Goal: Task Accomplishment & Management: Use online tool/utility

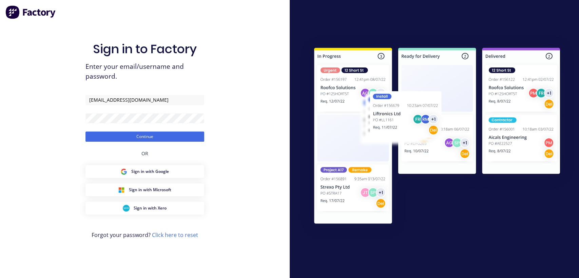
click at [166, 135] on button "Continue" at bounding box center [144, 137] width 119 height 10
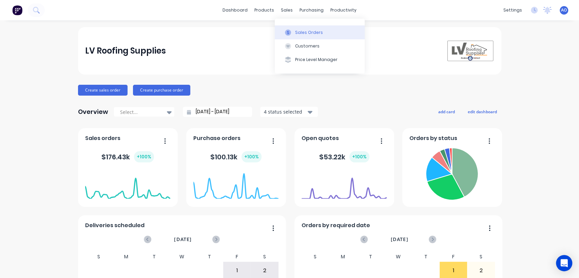
click at [282, 28] on button "Sales Orders" at bounding box center [320, 32] width 90 height 14
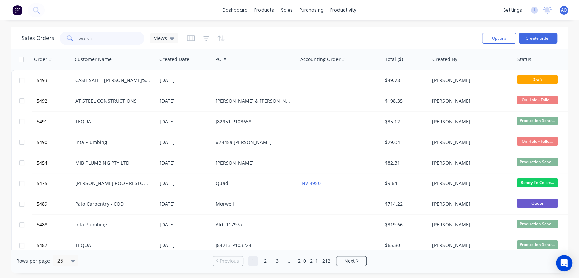
click at [114, 36] on input "text" at bounding box center [112, 39] width 66 height 14
type input "5476"
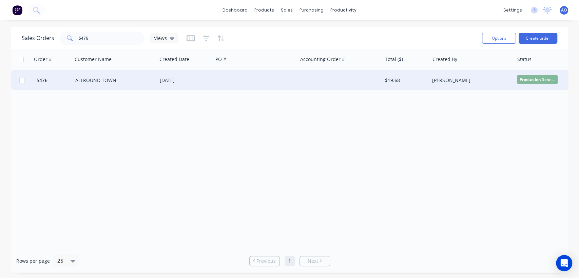
click at [103, 83] on div "ALLROUND TOWN" at bounding box center [112, 80] width 75 height 7
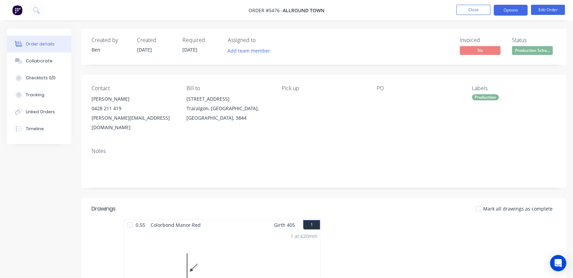
click at [498, 9] on button "Options" at bounding box center [511, 10] width 34 height 11
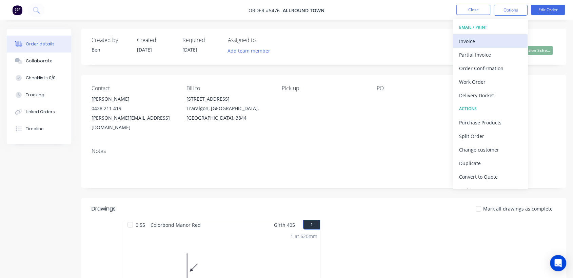
click at [501, 38] on div "Invoice" at bounding box center [490, 41] width 62 height 10
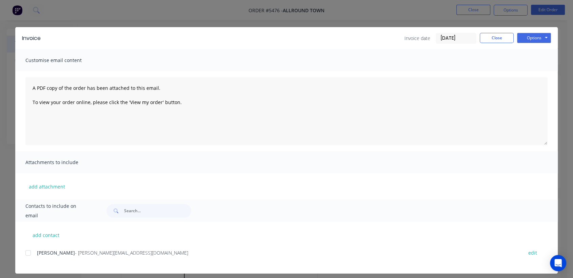
click at [26, 251] on div at bounding box center [28, 253] width 14 height 14
click at [531, 39] on button "Options" at bounding box center [534, 38] width 34 height 10
click at [533, 72] on button "Email" at bounding box center [538, 72] width 43 height 11
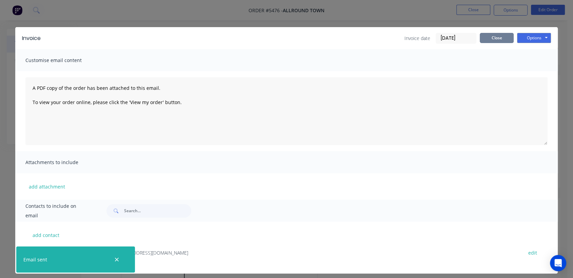
click at [502, 39] on button "Close" at bounding box center [497, 38] width 34 height 10
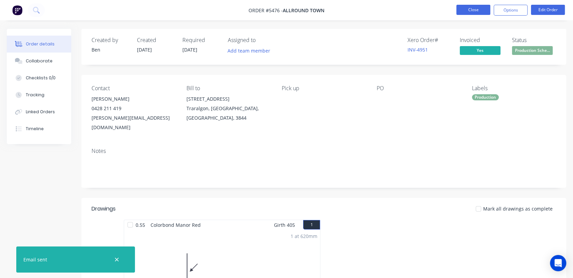
click at [473, 6] on button "Close" at bounding box center [474, 10] width 34 height 10
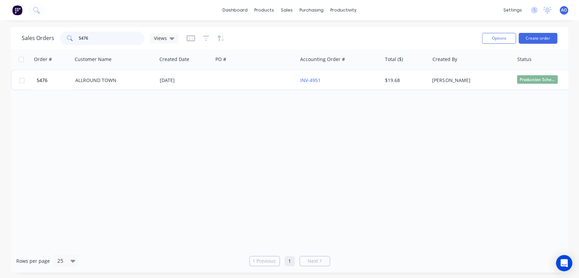
click at [98, 37] on input "5476" at bounding box center [112, 39] width 66 height 14
type input "5473"
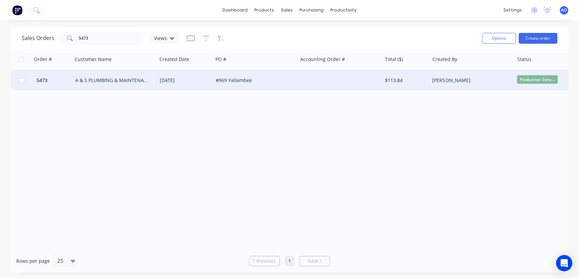
click at [86, 75] on div "A & S PLUMBING & MAINTENANCE" at bounding box center [115, 80] width 84 height 20
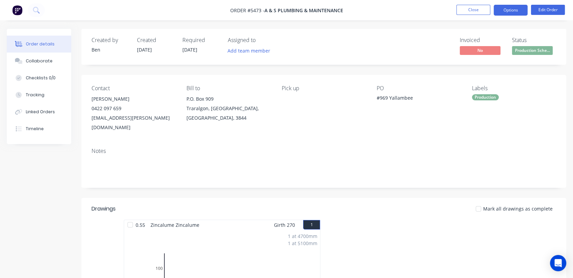
click at [510, 12] on button "Options" at bounding box center [511, 10] width 34 height 11
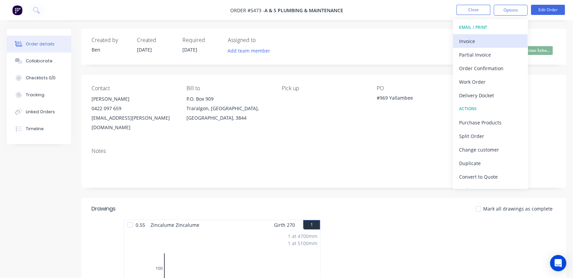
click at [468, 38] on div "Invoice" at bounding box center [490, 41] width 62 height 10
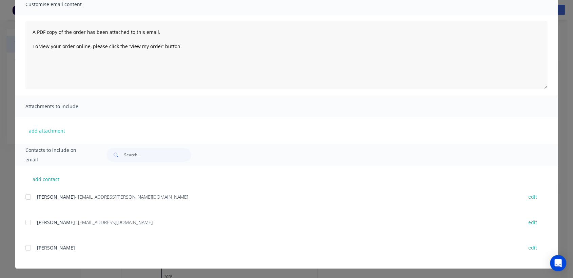
scroll to position [15, 0]
click at [26, 196] on div at bounding box center [28, 197] width 14 height 14
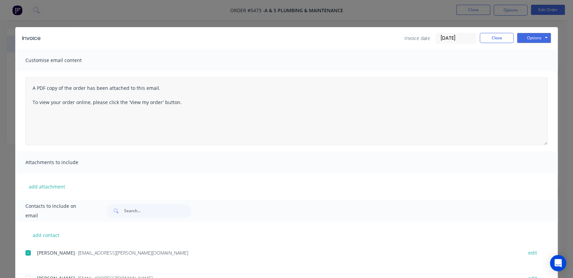
scroll to position [0, 0]
click at [534, 39] on button "Options" at bounding box center [534, 38] width 34 height 10
click at [533, 70] on button "Email" at bounding box center [538, 72] width 43 height 11
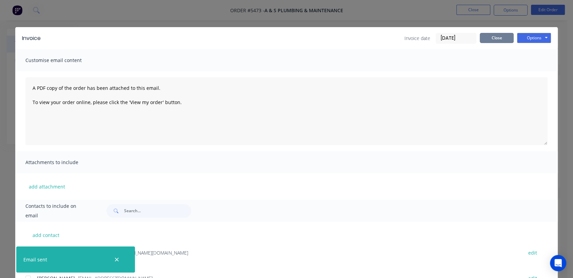
click at [483, 36] on button "Close" at bounding box center [497, 38] width 34 height 10
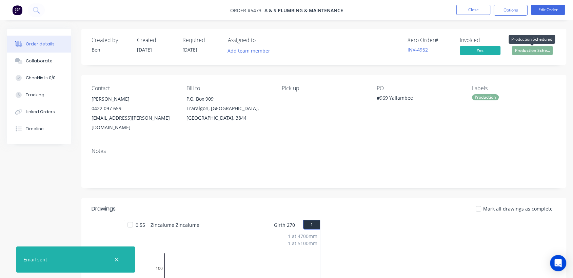
click at [542, 52] on span "Production Sche..." at bounding box center [532, 50] width 41 height 8
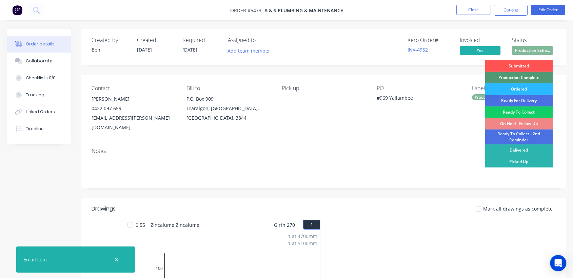
click at [520, 109] on div "Ready To Collect" at bounding box center [519, 113] width 68 height 12
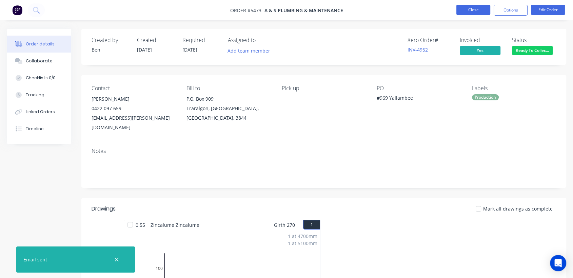
click at [472, 13] on button "Close" at bounding box center [474, 10] width 34 height 10
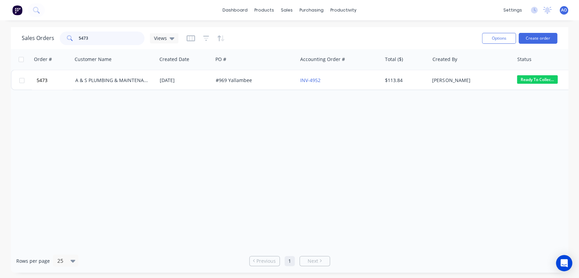
click at [101, 37] on input "5473" at bounding box center [112, 39] width 66 height 14
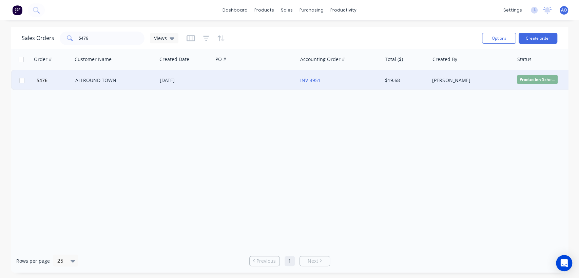
click at [542, 75] on div "Production Sche..." at bounding box center [548, 80] width 68 height 20
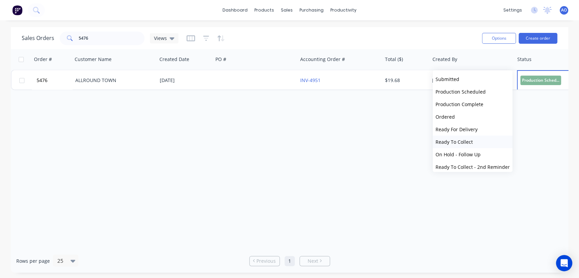
click at [453, 145] on span "Ready To Collect" at bounding box center [454, 142] width 37 height 6
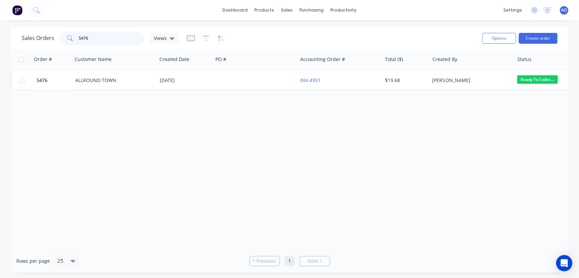
click at [110, 40] on input "5476" at bounding box center [112, 39] width 66 height 14
type input "5471"
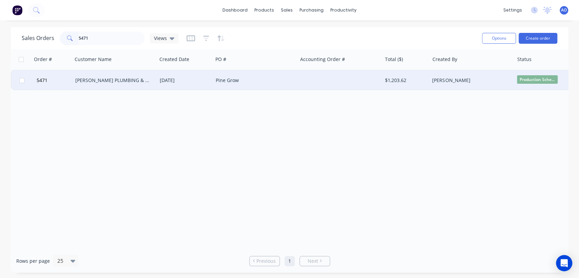
click at [107, 77] on div "[PERSON_NAME] PLUMBING & ROOFING PRO PTY LTD" at bounding box center [115, 80] width 84 height 20
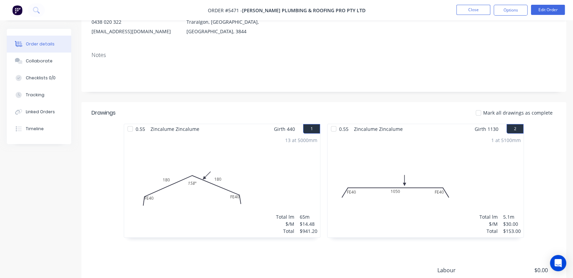
scroll to position [90, 0]
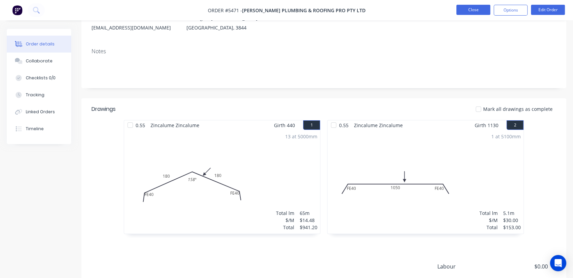
click at [486, 9] on button "Close" at bounding box center [474, 10] width 34 height 10
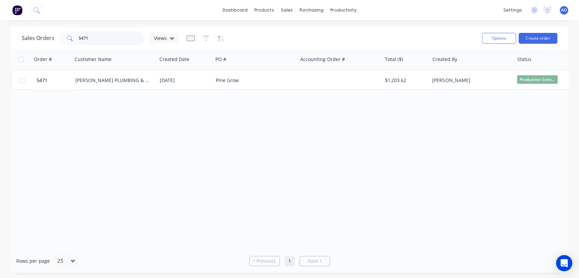
click at [109, 37] on input "5471" at bounding box center [112, 39] width 66 height 14
type input "5466"
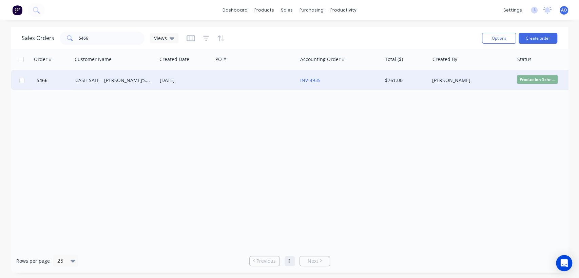
click at [115, 87] on div "CASH SALE - [PERSON_NAME]'S ACCOUNT" at bounding box center [115, 80] width 84 height 20
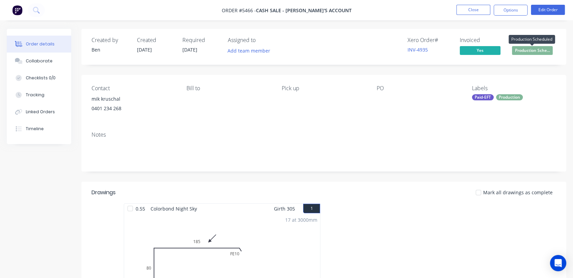
click at [530, 49] on span "Production Sche..." at bounding box center [532, 50] width 41 height 8
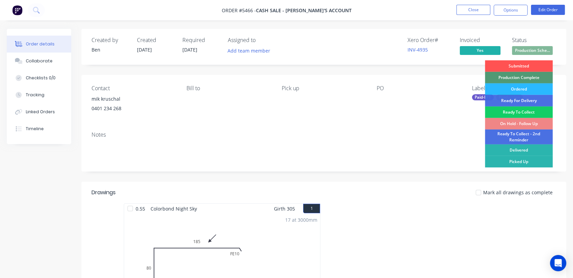
click at [511, 110] on div "Ready To Collect" at bounding box center [519, 113] width 68 height 12
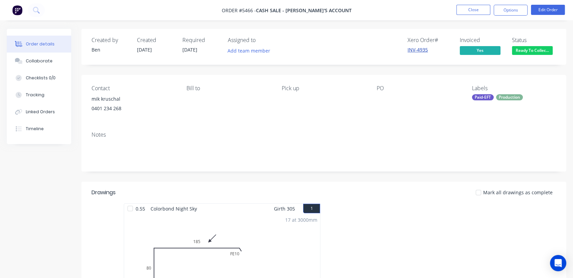
click at [421, 51] on link "INV-4935" at bounding box center [418, 49] width 20 height 6
click at [424, 50] on link "INV-4935" at bounding box center [418, 49] width 20 height 6
click at [470, 12] on button "Close" at bounding box center [474, 10] width 34 height 10
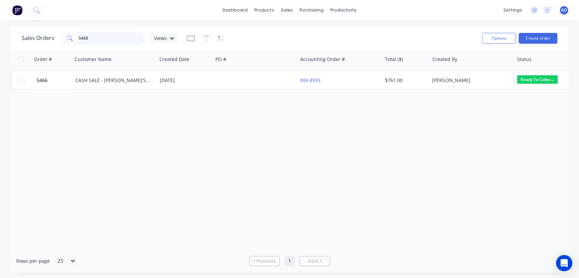
click at [92, 39] on input "5466" at bounding box center [112, 39] width 66 height 14
type input "5471"
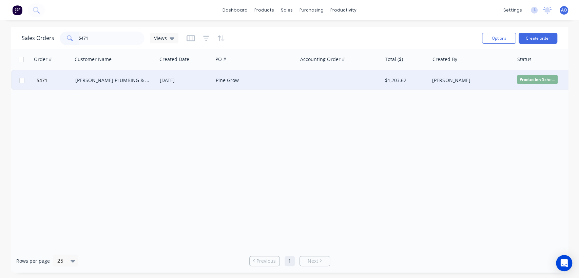
click at [187, 82] on div "[DATE]" at bounding box center [185, 80] width 51 height 7
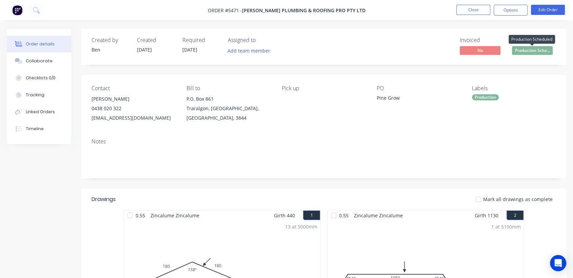
click at [543, 51] on span "Production Sche..." at bounding box center [532, 50] width 41 height 8
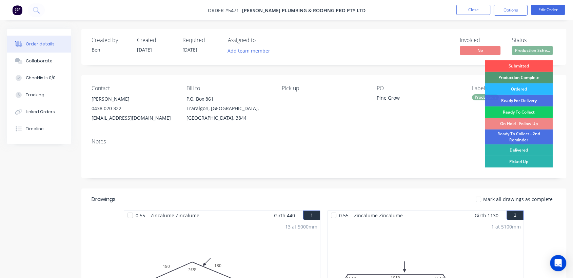
click at [529, 112] on div "Ready To Collect" at bounding box center [519, 113] width 68 height 12
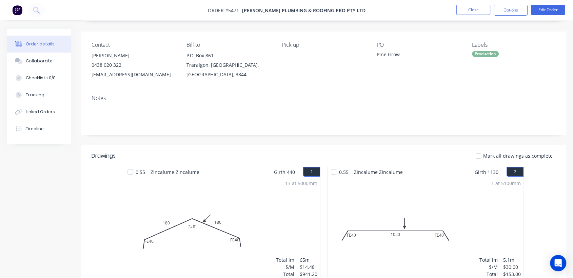
scroll to position [45, 0]
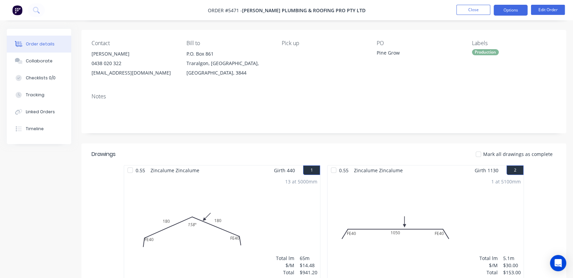
click at [505, 8] on button "Options" at bounding box center [511, 10] width 34 height 11
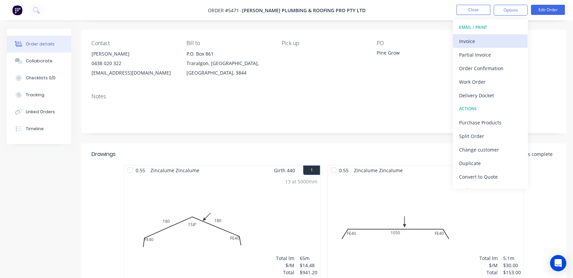
click at [472, 37] on div "Invoice" at bounding box center [490, 41] width 62 height 10
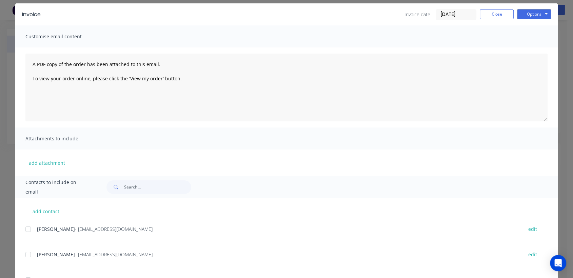
scroll to position [30, 0]
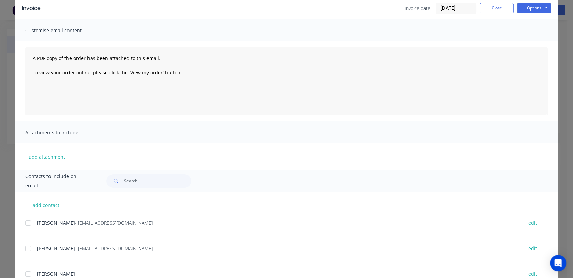
click at [26, 246] on div at bounding box center [28, 249] width 14 height 14
click at [529, 12] on button "Options" at bounding box center [534, 8] width 34 height 10
click at [529, 41] on button "Email" at bounding box center [538, 42] width 43 height 11
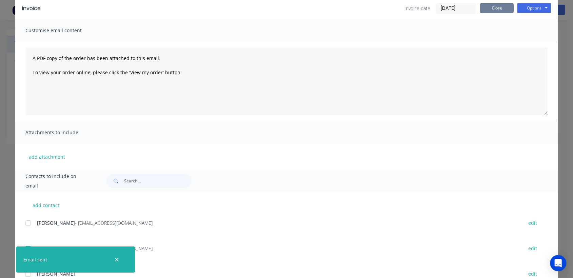
click at [486, 11] on button "Close" at bounding box center [497, 8] width 34 height 10
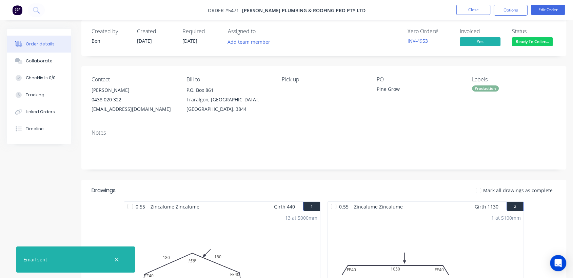
scroll to position [0, 0]
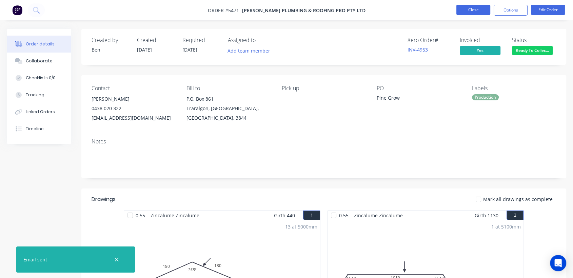
click at [480, 9] on button "Close" at bounding box center [474, 10] width 34 height 10
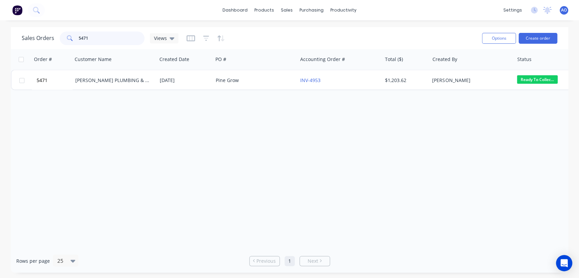
click at [117, 40] on input "5471" at bounding box center [112, 39] width 66 height 14
type input "5443"
click at [84, 86] on div "Pato Carpentry - COD" at bounding box center [115, 80] width 84 height 20
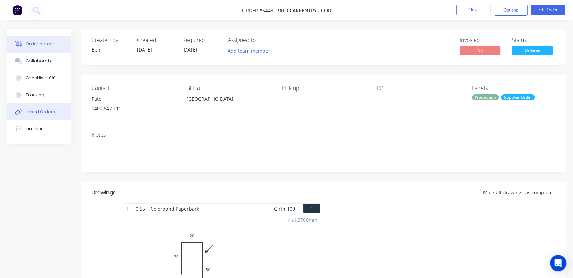
click at [49, 114] on div "Linked Orders" at bounding box center [40, 112] width 29 height 6
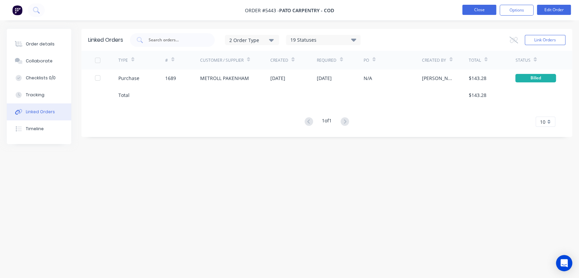
click at [485, 7] on button "Close" at bounding box center [479, 10] width 34 height 10
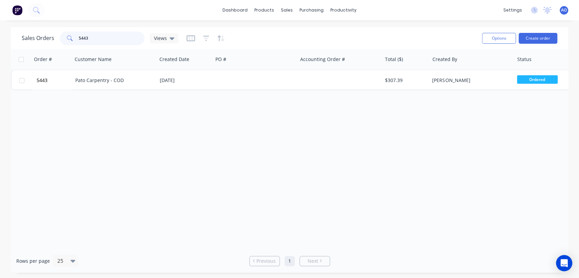
click at [90, 43] on input "5443" at bounding box center [112, 39] width 66 height 14
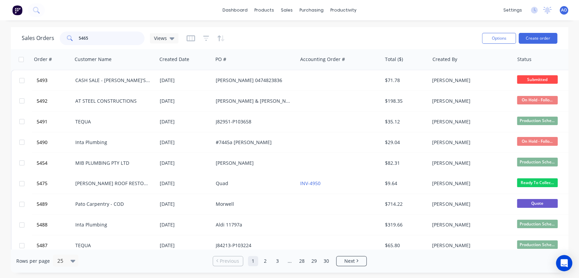
type input "5465"
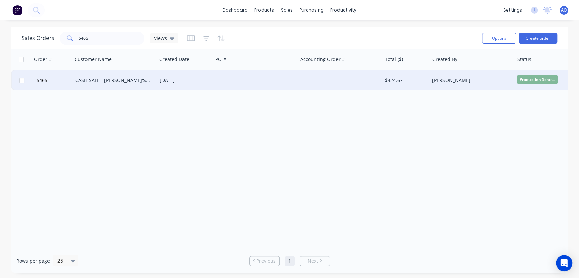
click at [144, 88] on div "CASH SALE - [PERSON_NAME]'S ACCOUNT" at bounding box center [115, 80] width 84 height 20
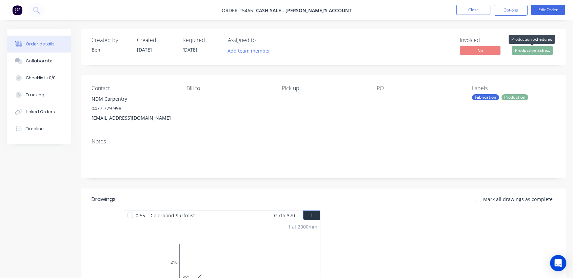
click at [528, 49] on span "Production Sche..." at bounding box center [532, 50] width 41 height 8
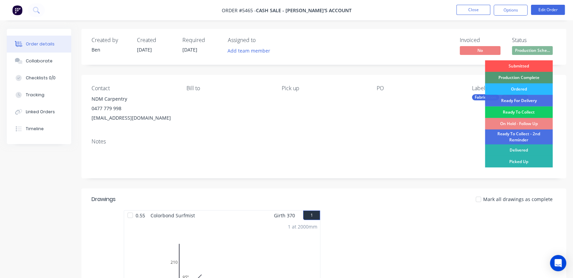
click at [511, 112] on div "Ready To Collect" at bounding box center [519, 113] width 68 height 12
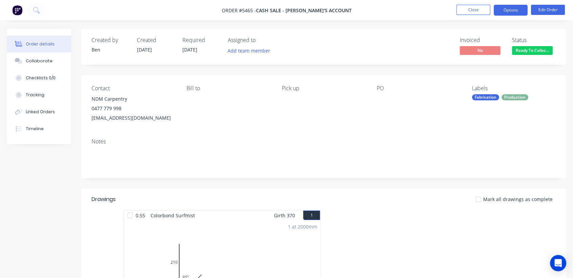
click at [513, 11] on button "Options" at bounding box center [511, 10] width 34 height 11
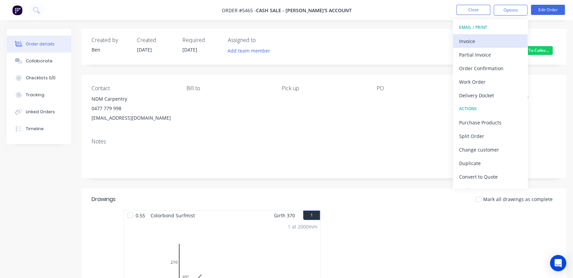
click at [468, 40] on div "Invoice" at bounding box center [490, 41] width 62 height 10
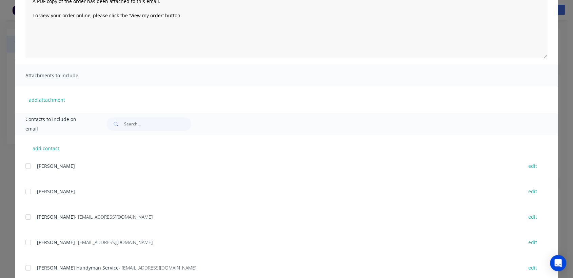
scroll to position [90, 0]
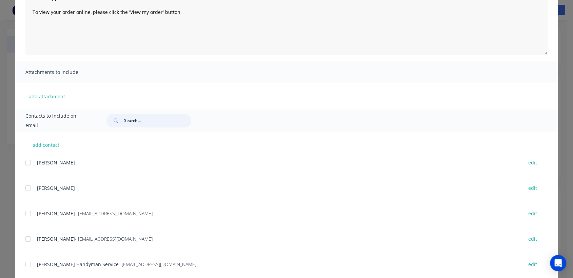
click at [161, 116] on input "text" at bounding box center [157, 121] width 67 height 14
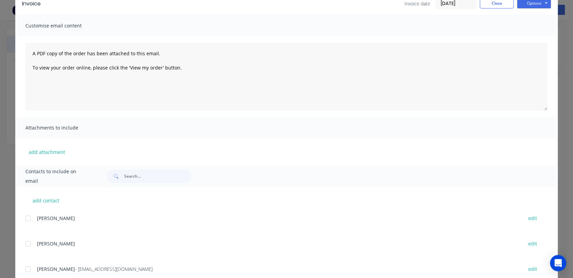
scroll to position [0, 0]
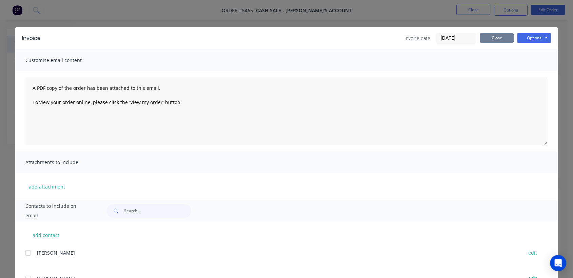
click at [491, 36] on button "Close" at bounding box center [497, 38] width 34 height 10
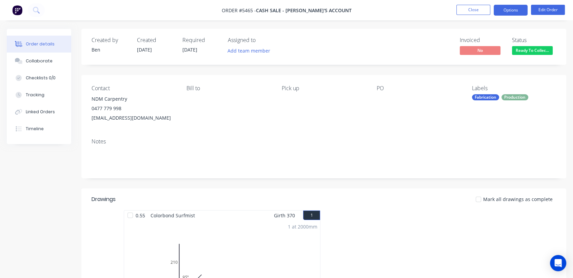
click at [516, 8] on button "Options" at bounding box center [511, 10] width 34 height 11
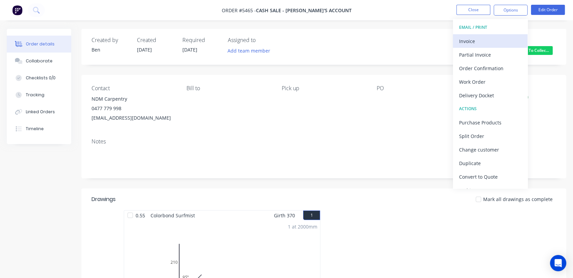
click at [481, 40] on div "Invoice" at bounding box center [490, 41] width 62 height 10
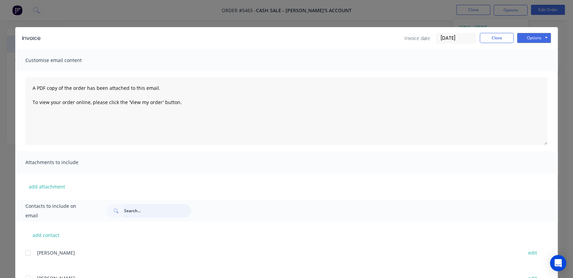
click at [154, 214] on input "text" at bounding box center [157, 211] width 67 height 14
type input "b"
type input "ndm"
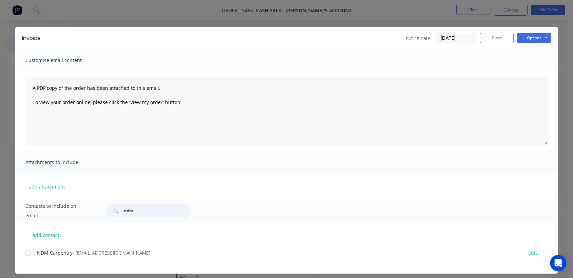
click at [25, 253] on div at bounding box center [28, 253] width 14 height 14
click at [527, 37] on button "Options" at bounding box center [534, 38] width 34 height 10
click at [524, 73] on button "Email" at bounding box center [538, 72] width 43 height 11
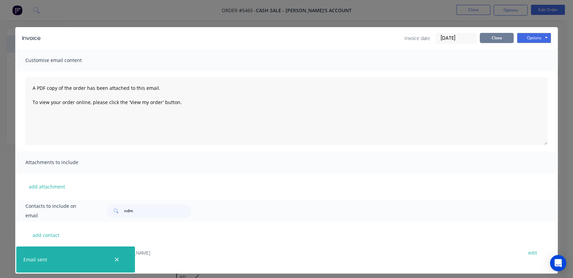
click at [505, 36] on button "Close" at bounding box center [497, 38] width 34 height 10
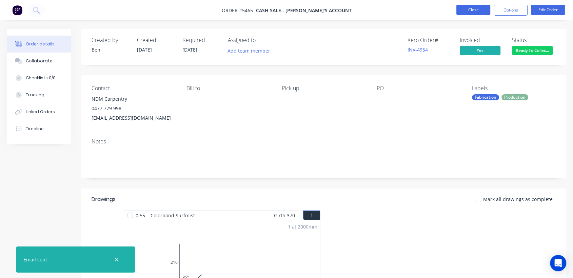
click at [479, 6] on button "Close" at bounding box center [474, 10] width 34 height 10
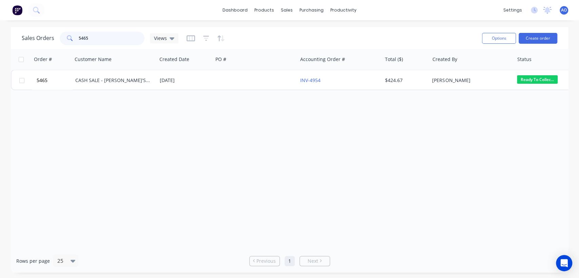
click at [115, 39] on input "5465" at bounding box center [112, 39] width 66 height 14
type input "5"
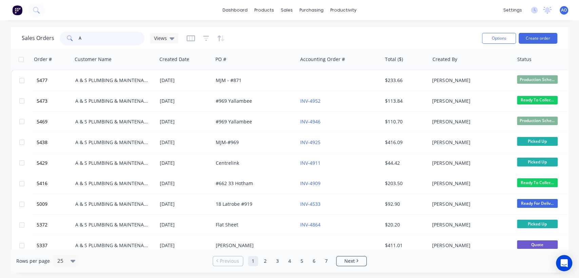
type input "A"
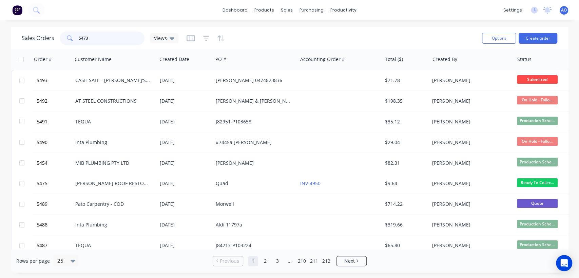
type input "5473"
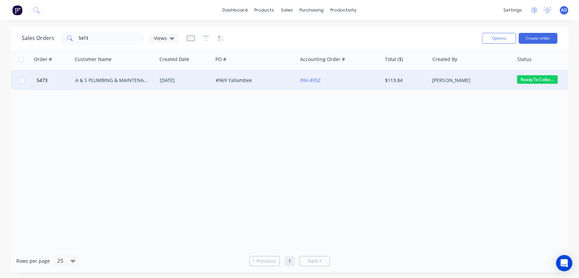
click at [146, 85] on div "A & S PLUMBING & MAINTENANCE" at bounding box center [115, 80] width 84 height 20
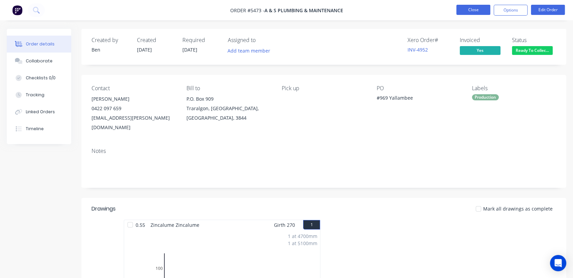
click at [475, 7] on button "Close" at bounding box center [474, 10] width 34 height 10
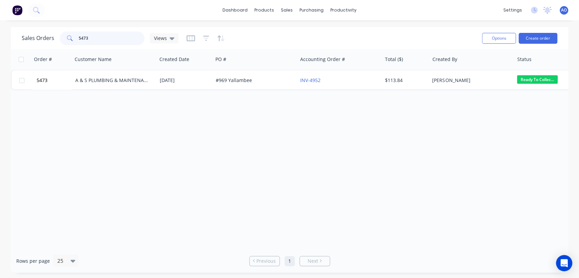
click at [103, 38] on input "5473" at bounding box center [112, 39] width 66 height 14
type input "5471"
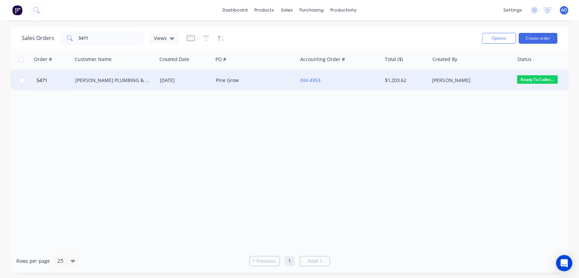
click at [157, 82] on div "[DATE]" at bounding box center [185, 80] width 56 height 20
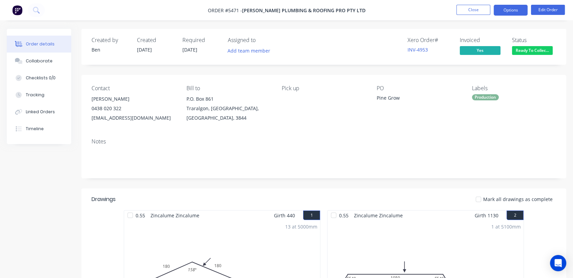
click at [512, 9] on button "Options" at bounding box center [511, 10] width 34 height 11
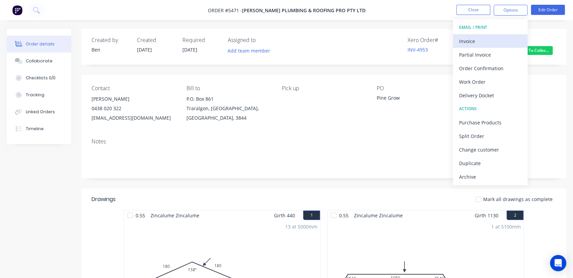
click at [480, 40] on div "Invoice" at bounding box center [490, 41] width 62 height 10
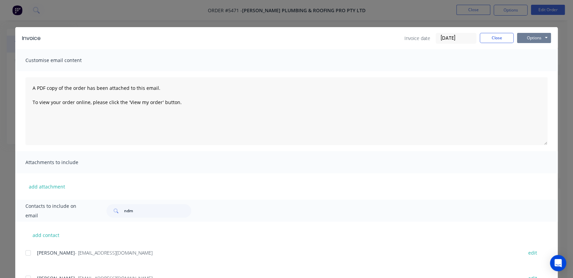
click at [538, 33] on button "Options" at bounding box center [534, 38] width 34 height 10
click at [530, 56] on button "Print" at bounding box center [538, 61] width 43 height 11
click at [483, 34] on button "Close" at bounding box center [497, 38] width 34 height 10
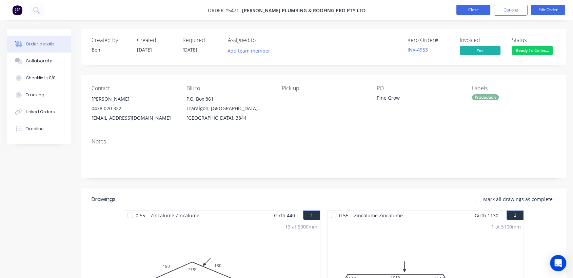
click at [475, 7] on button "Close" at bounding box center [474, 10] width 34 height 10
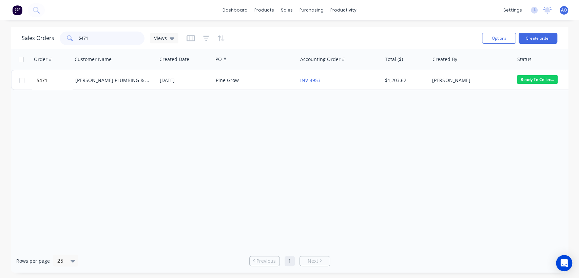
click at [105, 41] on input "5471" at bounding box center [112, 39] width 66 height 14
type input "5443"
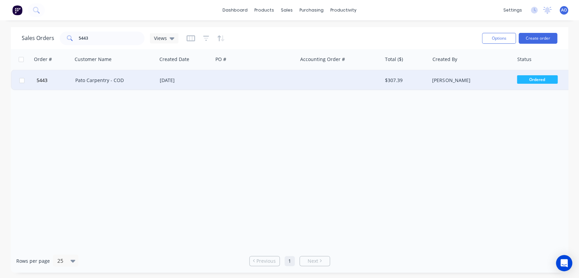
click at [180, 81] on div "[DATE]" at bounding box center [185, 80] width 51 height 7
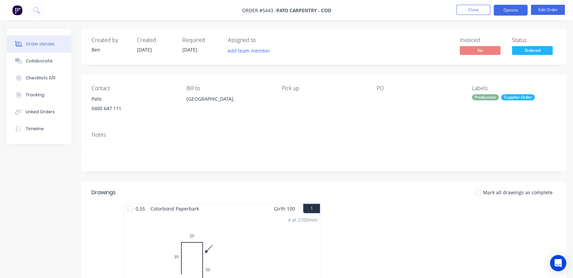
click at [511, 11] on button "Options" at bounding box center [511, 10] width 34 height 11
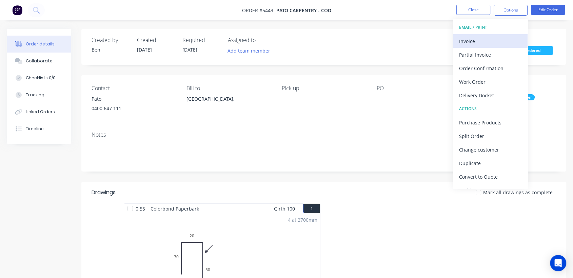
click at [471, 39] on div "Invoice" at bounding box center [490, 41] width 62 height 10
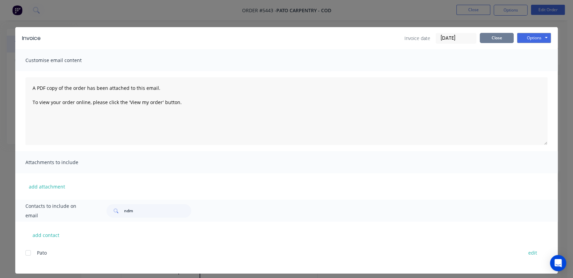
click at [486, 36] on button "Close" at bounding box center [497, 38] width 34 height 10
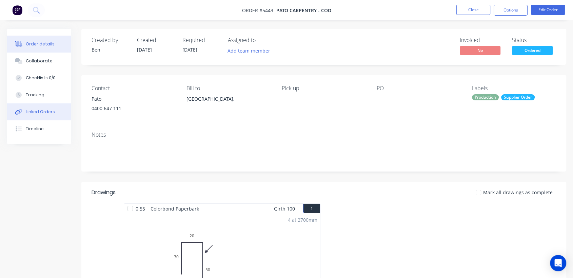
click at [56, 110] on button "Linked Orders" at bounding box center [39, 111] width 64 height 17
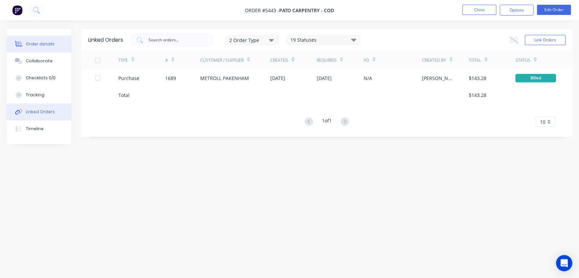
click at [51, 47] on div "Order details" at bounding box center [40, 44] width 29 height 6
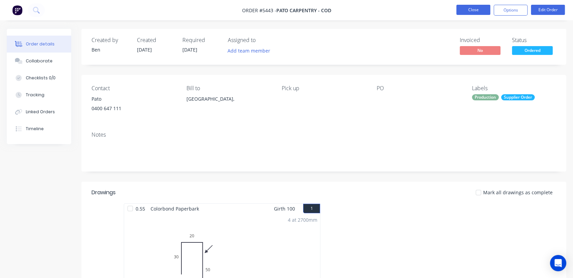
click at [469, 7] on button "Close" at bounding box center [474, 10] width 34 height 10
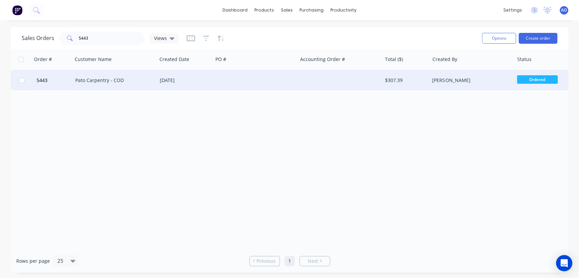
click at [188, 84] on div "[DATE]" at bounding box center [185, 80] width 56 height 20
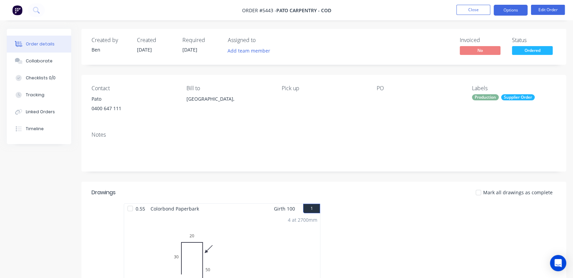
click at [503, 11] on button "Options" at bounding box center [511, 10] width 34 height 11
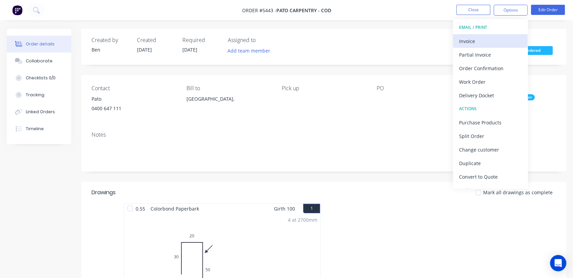
click at [481, 43] on div "Invoice" at bounding box center [490, 41] width 62 height 10
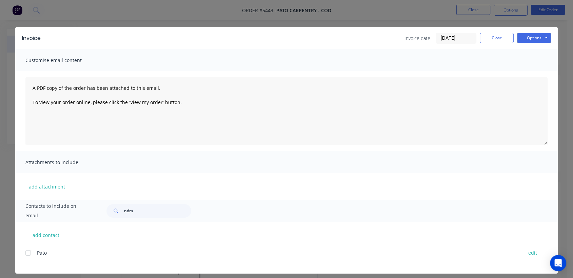
click at [24, 254] on div at bounding box center [28, 253] width 14 height 14
click at [529, 39] on button "Options" at bounding box center [534, 38] width 34 height 10
click at [529, 74] on button "Email" at bounding box center [538, 72] width 43 height 11
click at [492, 38] on button "Close" at bounding box center [497, 38] width 34 height 10
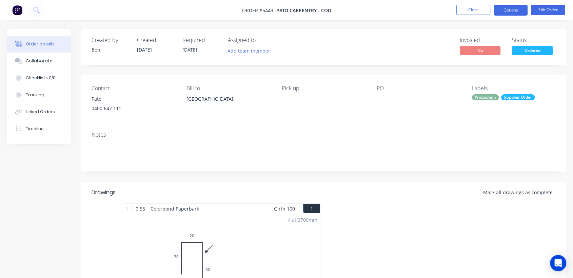
click at [503, 13] on button "Options" at bounding box center [511, 10] width 34 height 11
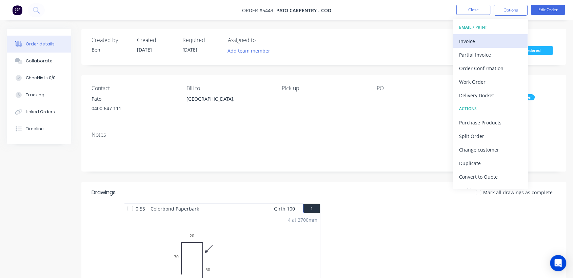
click at [484, 41] on div "Invoice" at bounding box center [490, 41] width 62 height 10
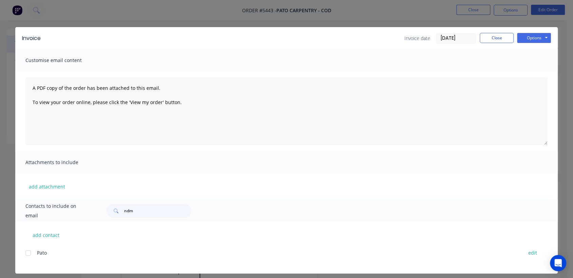
click at [26, 254] on div at bounding box center [28, 253] width 14 height 14
click at [541, 37] on button "Options" at bounding box center [534, 38] width 34 height 10
click at [532, 63] on button "Print" at bounding box center [538, 61] width 43 height 11
click at [488, 41] on button "Close" at bounding box center [497, 38] width 34 height 10
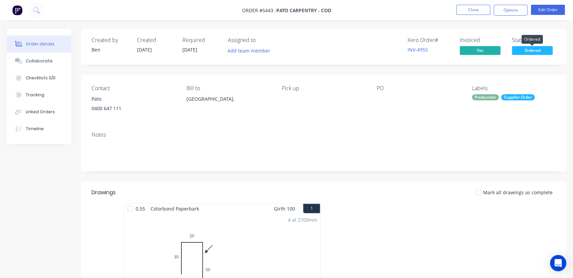
click at [523, 48] on span "Ordered" at bounding box center [532, 50] width 41 height 8
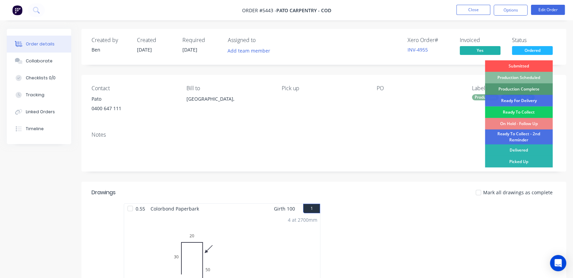
click at [510, 111] on div "Ready To Collect" at bounding box center [519, 113] width 68 height 12
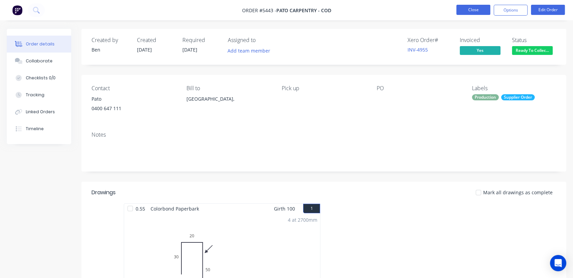
click at [472, 6] on button "Close" at bounding box center [474, 10] width 34 height 10
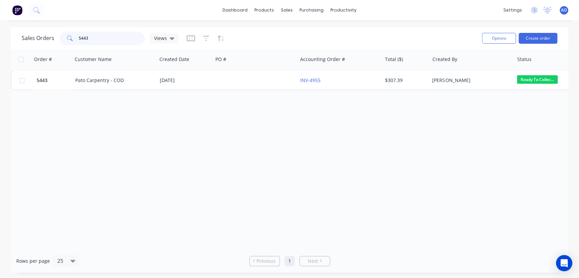
click at [98, 37] on input "5443" at bounding box center [112, 39] width 66 height 14
type input "5"
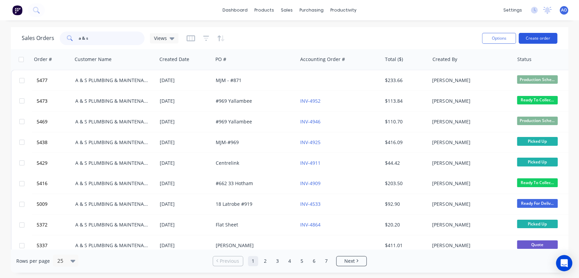
type input "a & s"
click at [538, 36] on button "Create order" at bounding box center [538, 38] width 39 height 11
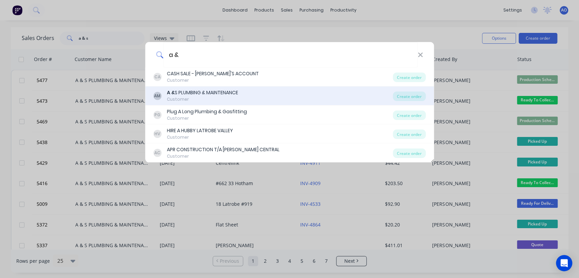
type input "a &"
click at [219, 100] on div "Customer" at bounding box center [202, 99] width 71 height 6
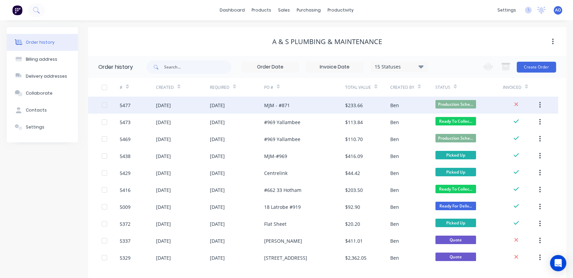
click at [342, 105] on div "MJM - #871" at bounding box center [304, 105] width 81 height 17
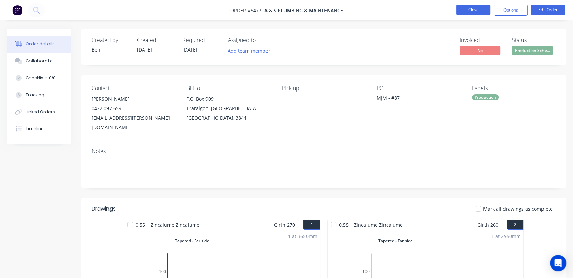
click at [472, 12] on button "Close" at bounding box center [474, 10] width 34 height 10
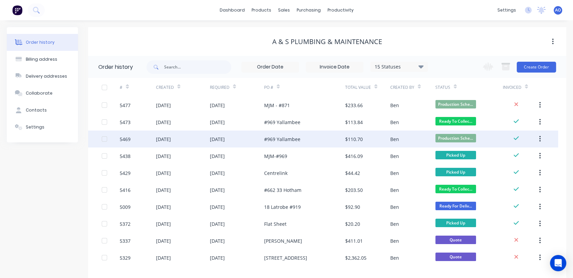
click at [312, 138] on div "#969 Yallambee" at bounding box center [304, 139] width 81 height 17
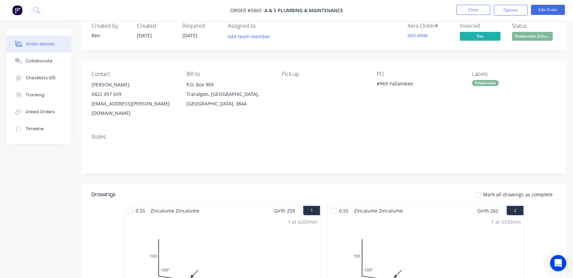
scroll to position [15, 0]
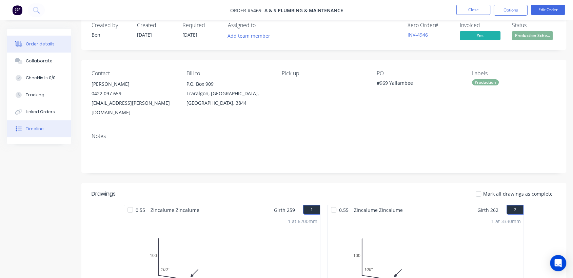
click at [46, 131] on button "Timeline" at bounding box center [39, 128] width 64 height 17
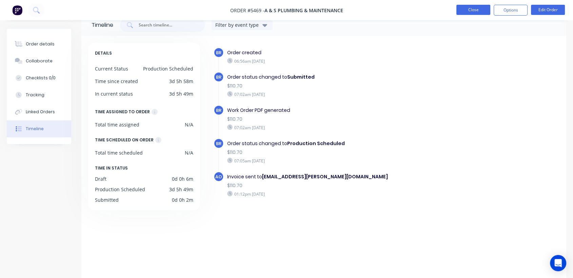
click at [473, 9] on button "Close" at bounding box center [474, 10] width 34 height 10
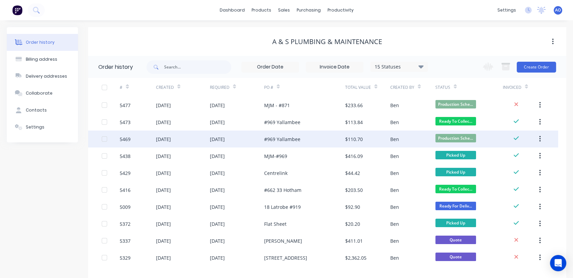
click at [223, 137] on div "[DATE]" at bounding box center [217, 139] width 15 height 7
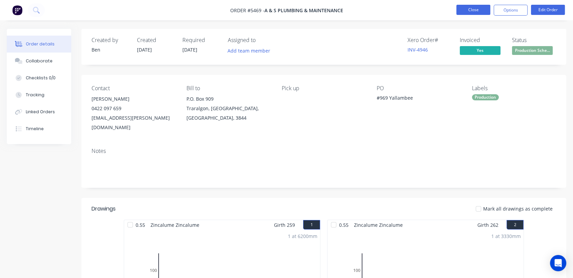
click at [465, 6] on button "Close" at bounding box center [474, 10] width 34 height 10
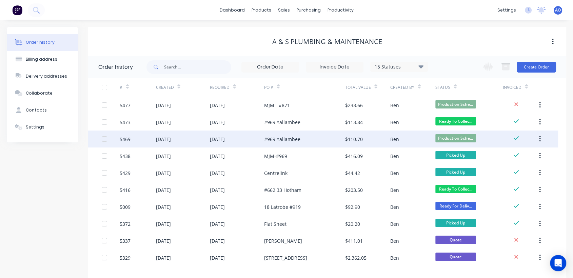
click at [372, 142] on div "$110.70" at bounding box center [367, 139] width 45 height 17
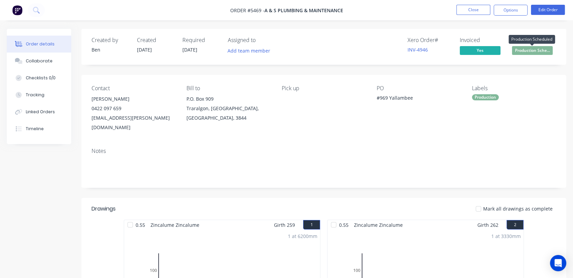
click at [538, 53] on span "Production Sche..." at bounding box center [532, 50] width 41 height 8
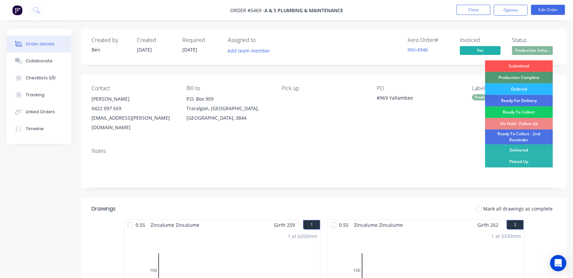
click at [538, 113] on div "Ready To Collect" at bounding box center [519, 113] width 68 height 12
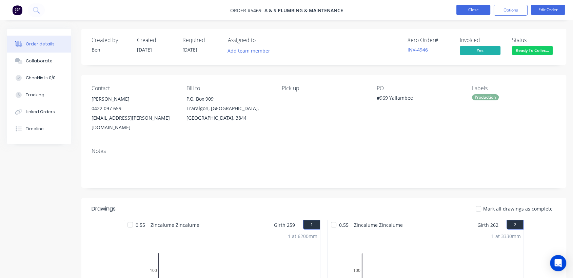
click at [474, 10] on button "Close" at bounding box center [474, 10] width 34 height 10
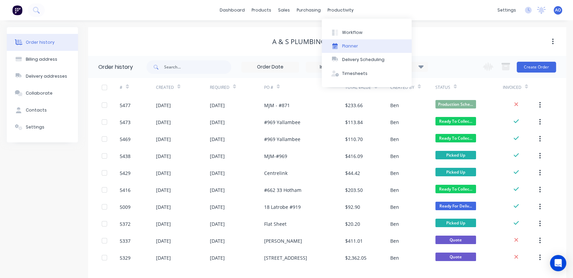
click at [342, 41] on button "Planner" at bounding box center [367, 46] width 90 height 14
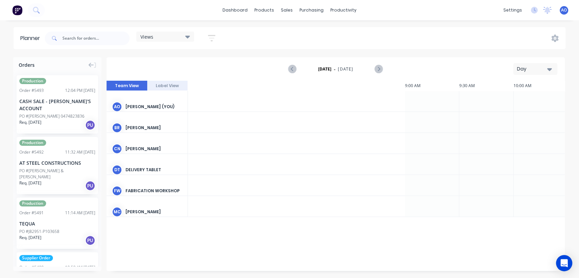
scroll to position [0, 651]
click at [545, 69] on div "Day" at bounding box center [532, 68] width 31 height 7
click at [520, 117] on div "Month" at bounding box center [523, 115] width 67 height 14
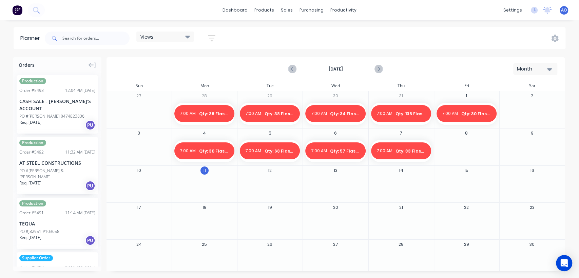
click at [464, 137] on div "8" at bounding box center [466, 147] width 65 height 37
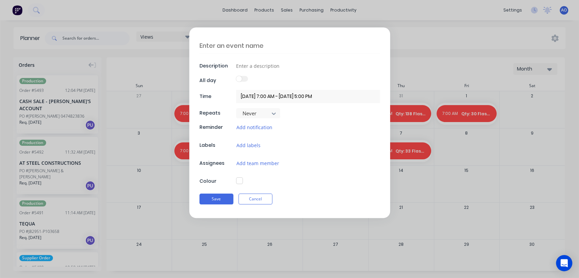
type textarea "x"
click at [321, 45] on textarea at bounding box center [289, 46] width 180 height 16
type textarea "Q"
type textarea "x"
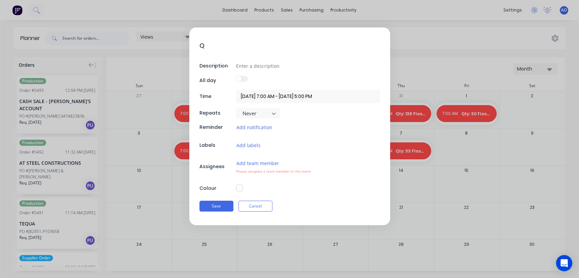
type textarea "Qt"
type textarea "x"
type textarea "QtY"
type textarea "x"
type textarea "QtY:"
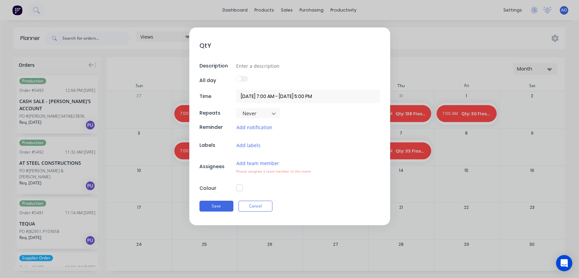
type textarea "x"
type textarea "QtY"
type textarea "x"
type textarea "Qt"
type textarea "x"
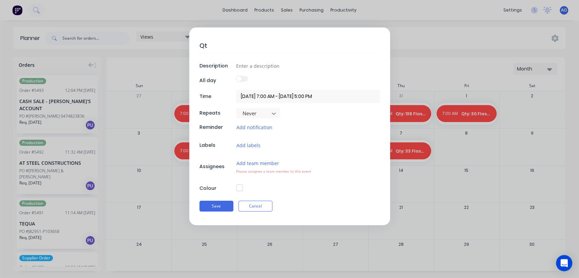
type textarea "Qty"
type textarea "x"
type textarea "Qty:"
type textarea "x"
type textarea "Qty:"
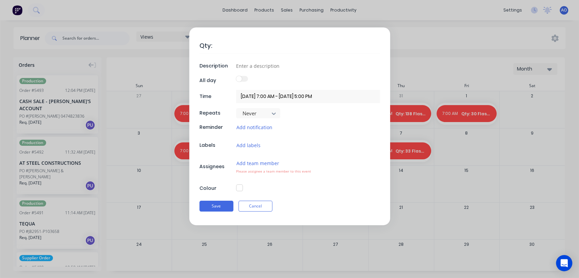
type textarea "x"
type textarea "Qty: 3"
type textarea "x"
type textarea "Qty: 39"
type textarea "x"
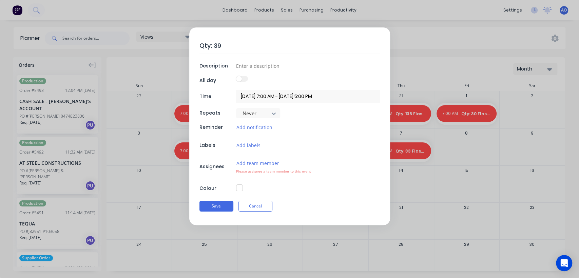
type textarea "Qty: 39"
type textarea "x"
type textarea "Qty: 39 F"
type textarea "x"
type textarea "Qty: 39 Fl"
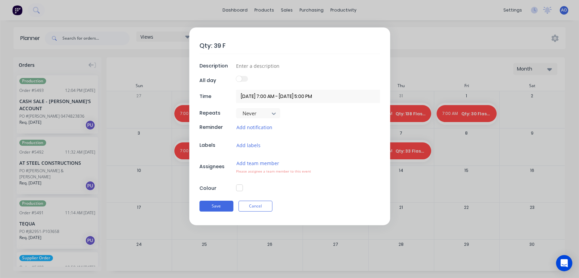
type textarea "x"
type textarea "Qty: 39 Fla"
type textarea "x"
type textarea "Qty: 39 Flah"
type textarea "x"
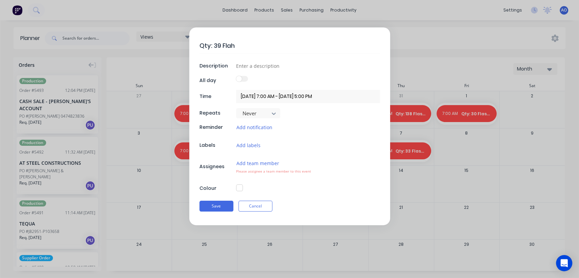
type textarea "Qty: 39 Flahs"
type textarea "x"
type textarea "Qty: 39 Flah"
type textarea "x"
type textarea "Qty: 39 Fla"
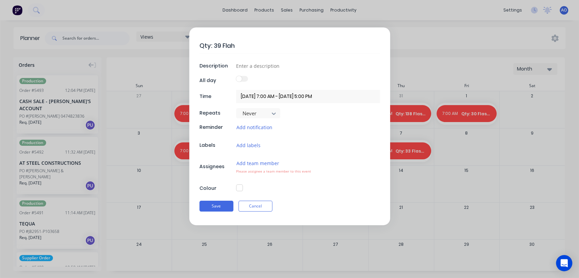
type textarea "x"
type textarea "Qty: 39 Flas"
type textarea "x"
type textarea "Qty: 39 Flash"
type textarea "x"
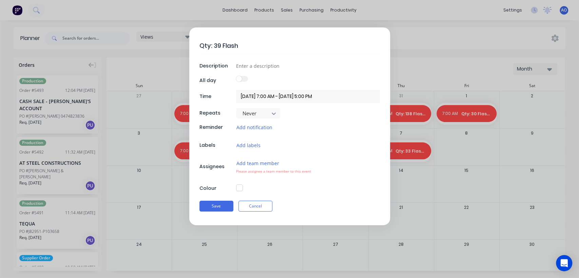
type textarea "Qty: 39 Flashi"
type textarea "x"
type textarea "Qty: 39 Flashin"
type textarea "x"
type textarea "Qty: 39 Flashing"
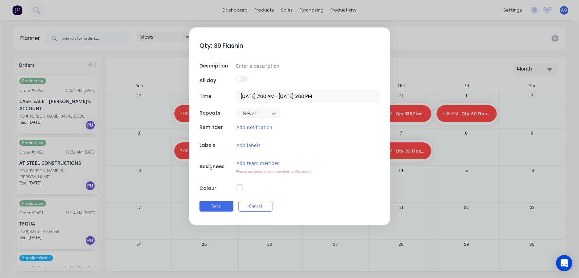
type textarea "x"
type textarea "Qty: 39 Flashings"
type textarea "x"
type textarea "Qty: 39 Flashings"
type textarea "x"
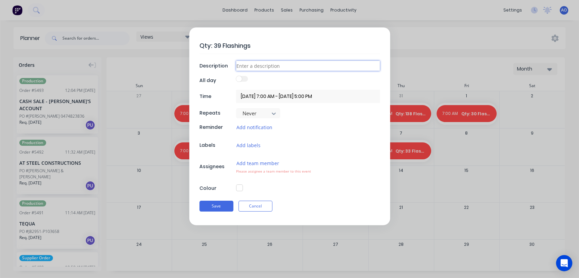
click at [282, 66] on input at bounding box center [308, 66] width 144 height 10
type input "D"
type textarea "x"
type input "Da"
type textarea "x"
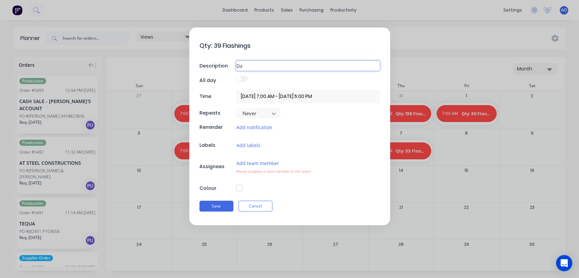
type input "Dai"
type textarea "x"
type input "Dail"
type textarea "x"
type input "Daily"
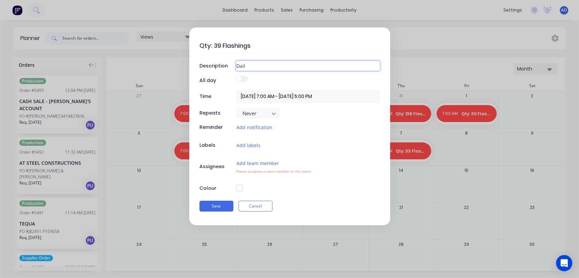
type textarea "x"
type input "Daily"
type textarea "x"
type input "Daily F"
type textarea "x"
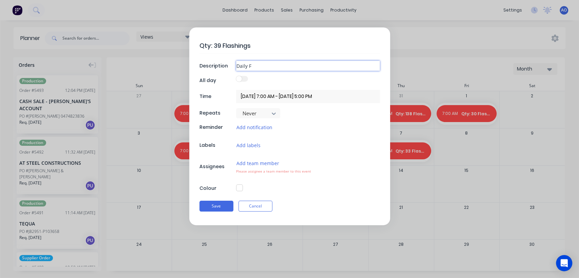
type input "Daily Fl"
type textarea "x"
type input "Daily Fla"
type textarea "x"
type input "Daily Flas"
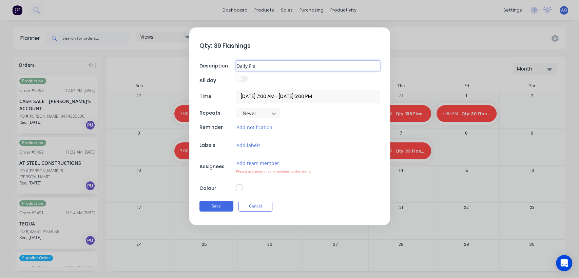
type textarea "x"
type input "Daily Flash"
type textarea "x"
type input "Daily Flashi"
type textarea "x"
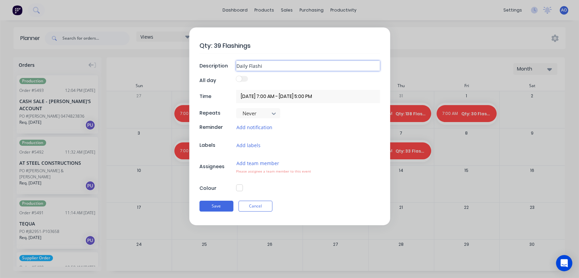
type input "Daily Flashin"
type textarea "x"
type input "Daily Flashing"
type textarea "x"
type input "Daily Flashing"
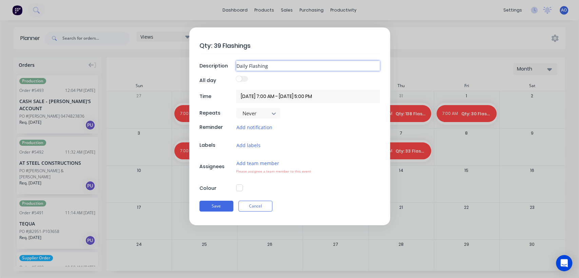
type textarea "x"
type input "Daily Flashing C"
type textarea "x"
type input "Daily Flashing Co"
type textarea "x"
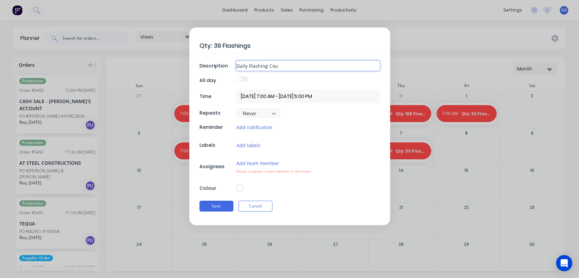
type input "Daily Flashing Coui"
type textarea "x"
type input "Daily Flashing Couin"
type textarea "x"
type input "Daily Flashing Couint"
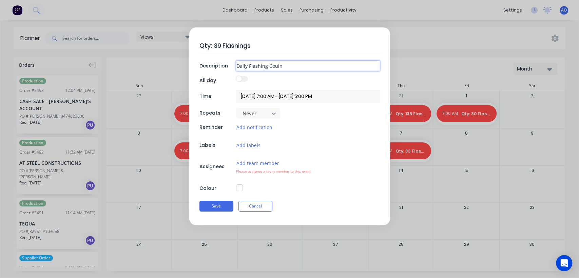
type textarea "x"
type input "Daily Flashing Couin"
type textarea "x"
type input "Daily Flashing Coui"
type textarea "x"
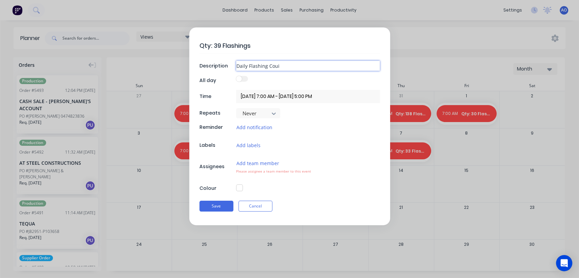
type input "Daily Flashing Cou"
type textarea "x"
type input "Daily Flashing Co"
type textarea "x"
type input "Daily Flashing Cou"
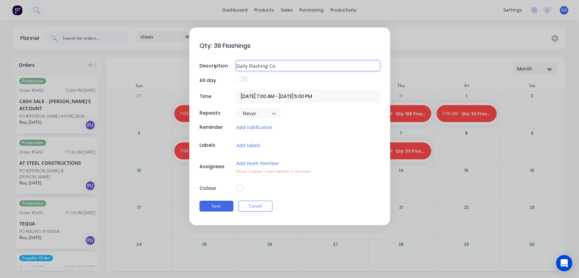
type textarea "x"
type input "Daily Flashing Coun"
type textarea "x"
type input "Daily Flashing Count"
type textarea "x"
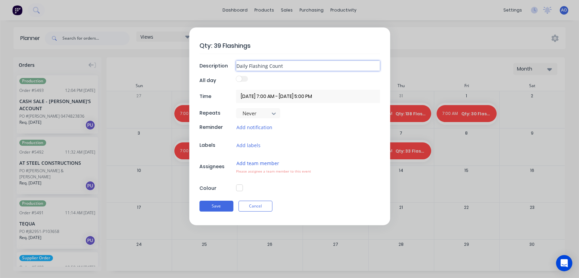
type input "Daily Flashing Count"
click at [240, 161] on button "Add team member" at bounding box center [257, 163] width 43 height 8
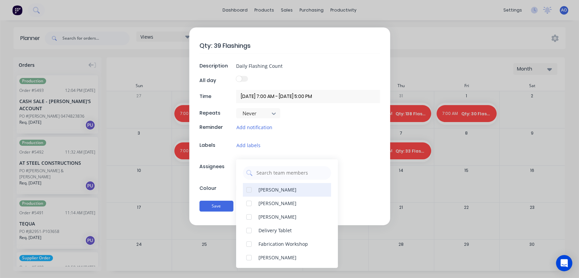
click at [262, 190] on div "[PERSON_NAME]" at bounding box center [278, 189] width 38 height 7
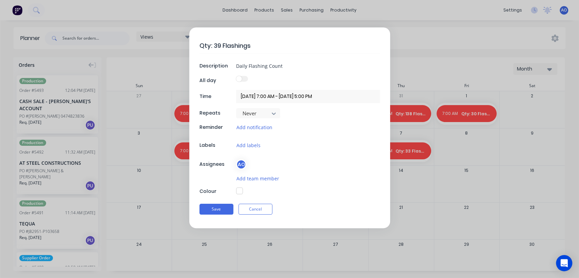
click at [227, 183] on div "Qty: 39 Flashings Description Daily Flashing Count All day Time [DATE] 7:00 AM …" at bounding box center [289, 127] width 201 height 201
click at [241, 191] on button "button" at bounding box center [239, 191] width 7 height 7
type textarea "x"
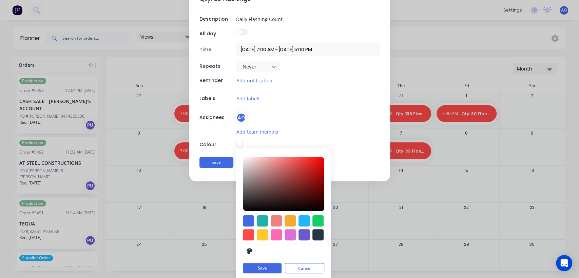
scroll to position [49, 0]
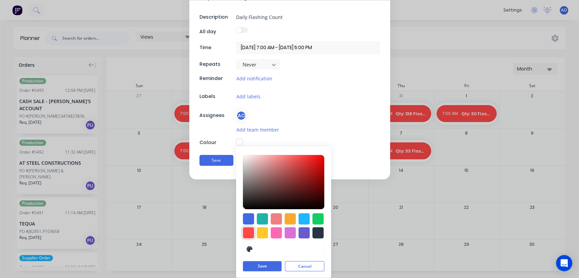
click at [246, 236] on div at bounding box center [248, 232] width 11 height 11
type input "#FF4949"
click at [246, 268] on button "Save" at bounding box center [262, 267] width 39 height 10
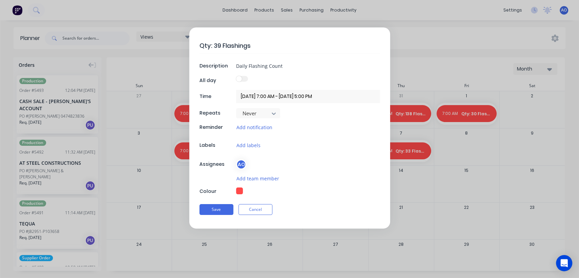
scroll to position [0, 0]
click at [220, 212] on button "Save" at bounding box center [216, 209] width 34 height 11
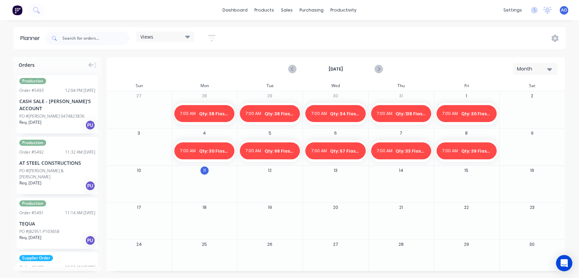
click at [522, 153] on div at bounding box center [532, 151] width 65 height 22
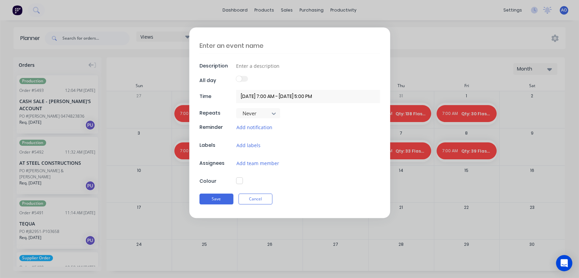
click at [263, 43] on textarea at bounding box center [289, 46] width 180 height 16
type textarea "x"
type textarea "Q"
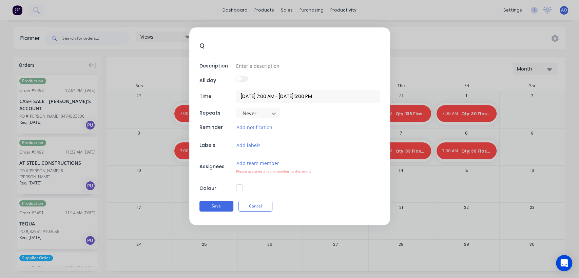
type textarea "x"
type textarea "Qt"
type textarea "x"
type textarea "Qty"
type textarea "x"
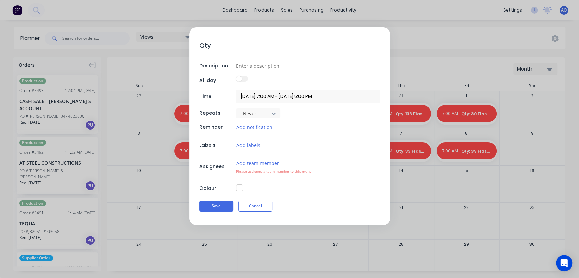
type textarea "Qty:"
type textarea "x"
type textarea "Qty:"
type textarea "x"
type textarea "Qty: 2"
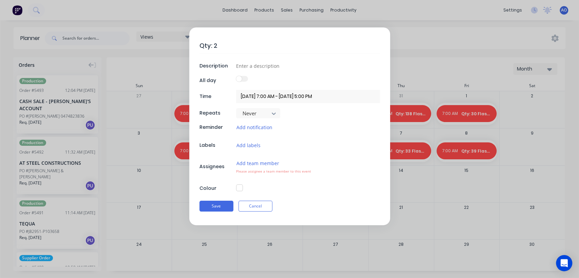
type textarea "x"
type textarea "Qty: 22"
type textarea "x"
type textarea "Qty: 227"
type textarea "x"
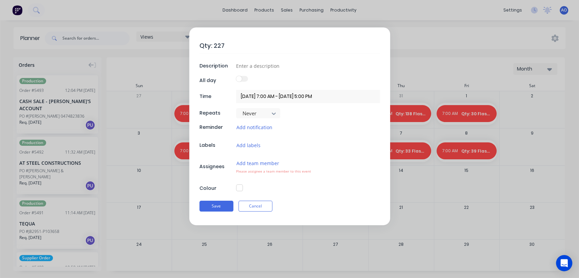
type textarea "Qty: 227"
type textarea "x"
type textarea "Qty: 227 F"
type textarea "x"
type textarea "Qty: 227 Fl"
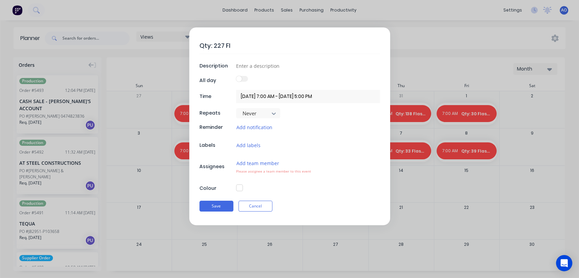
type textarea "x"
type textarea "Qty: 227 Fla"
type textarea "x"
type textarea "Qty: 227 Flah"
type textarea "x"
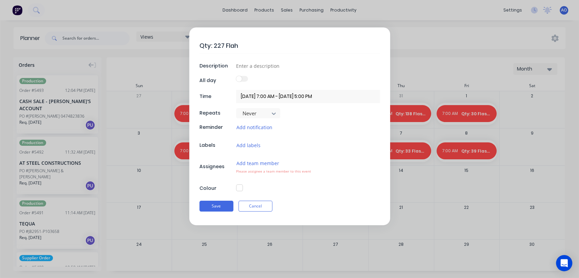
type textarea "Qty: 227 Fla"
type textarea "x"
type textarea "Qty: 227 Flas"
type textarea "x"
type textarea "Qty: 227 Flash"
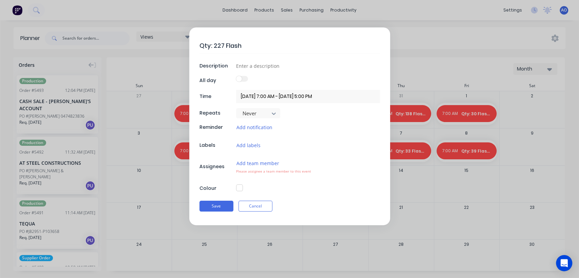
type textarea "x"
type textarea "Qty: 227 Flashi"
type textarea "x"
type textarea "Qty: 227 Flashin"
type textarea "x"
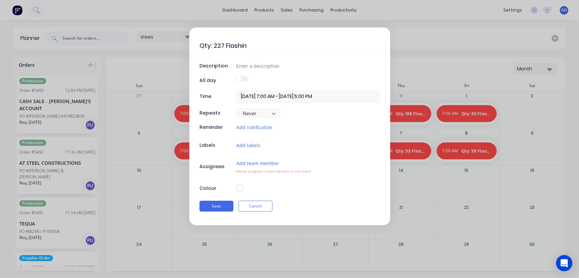
type textarea "Qty: 227 Flashing"
type textarea "x"
type textarea "Qty: 227 Flashings"
click at [248, 70] on input at bounding box center [308, 66] width 144 height 10
type textarea "x"
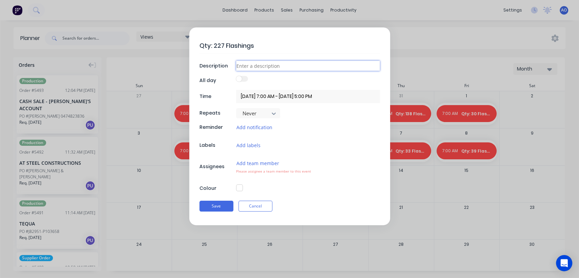
type input "W"
type textarea "x"
type input "We"
type textarea "x"
type input "Wee"
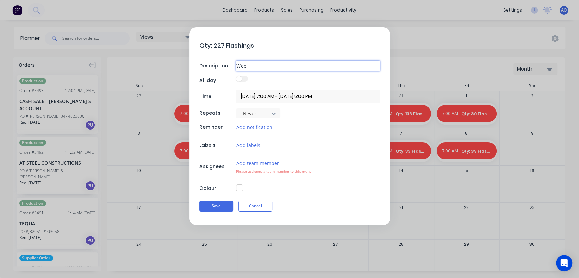
type textarea "x"
type input "Week"
type textarea "x"
type input "Weekl"
type textarea "x"
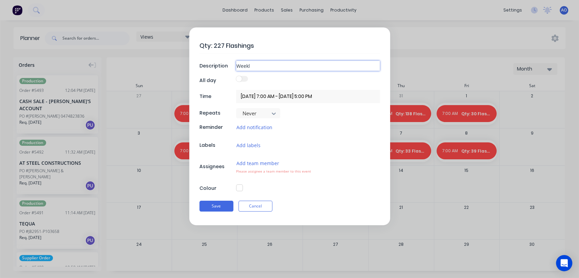
type input "Weekly"
type textarea "x"
type input "Weekly"
type textarea "x"
type input "Weekly F"
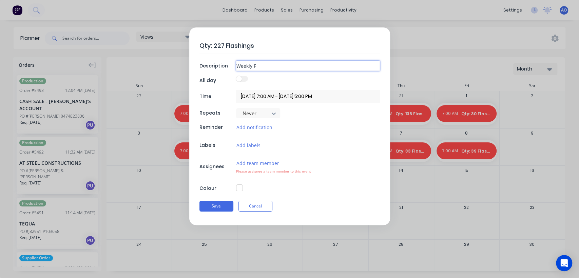
type textarea "x"
type input "Weekly Fl"
type textarea "x"
type input "Weekly Fla"
type textarea "x"
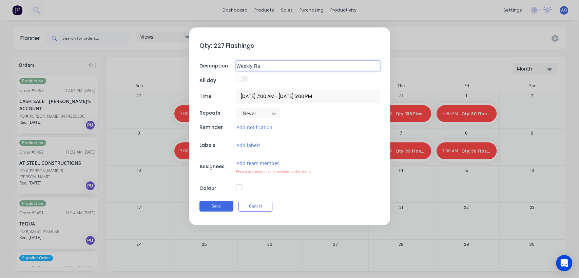
type input "Weekly Flas"
type textarea "x"
type input "Weekly Flash"
type textarea "x"
type input "Weekly Flashi"
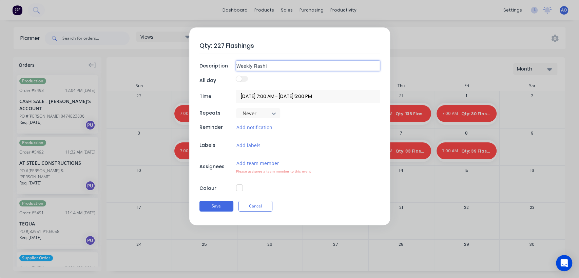
type textarea "x"
type input "Weekly Flashin"
type textarea "x"
type input "Weekly Flashing"
click at [258, 166] on button "Add team member" at bounding box center [257, 163] width 43 height 8
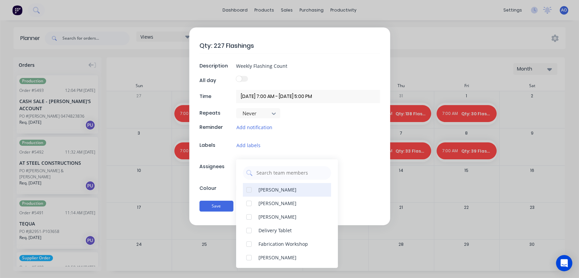
click at [262, 190] on div "[PERSON_NAME]" at bounding box center [278, 189] width 38 height 7
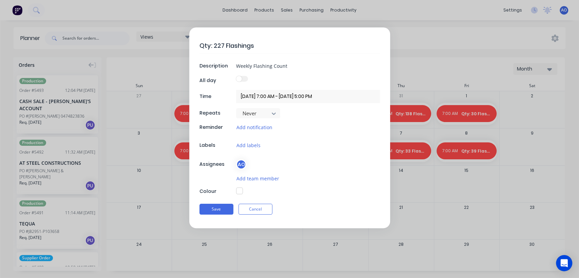
click at [228, 190] on div "Colour" at bounding box center [216, 191] width 35 height 7
click at [239, 189] on button "button" at bounding box center [239, 191] width 7 height 7
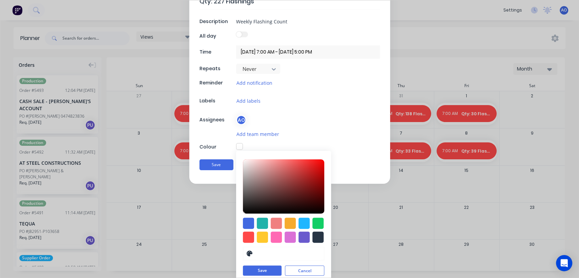
scroll to position [49, 0]
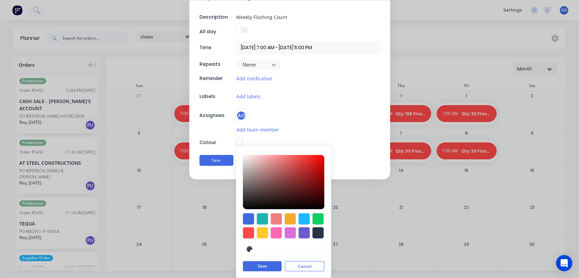
click at [264, 220] on div at bounding box center [262, 218] width 11 height 11
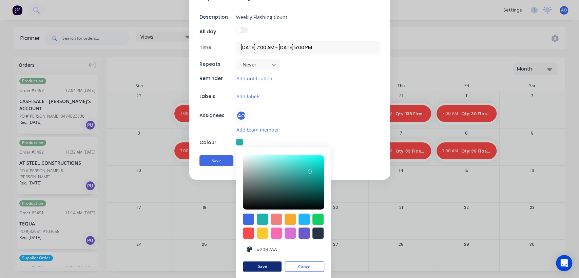
click at [250, 267] on button "Save" at bounding box center [262, 267] width 39 height 10
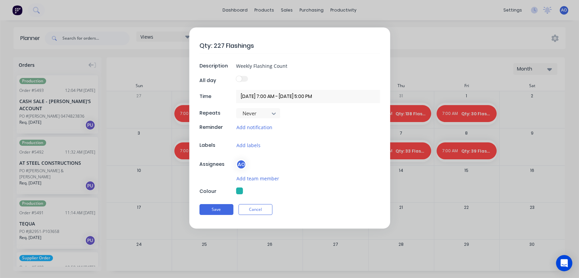
scroll to position [0, 0]
click at [220, 211] on button "Save" at bounding box center [216, 209] width 34 height 11
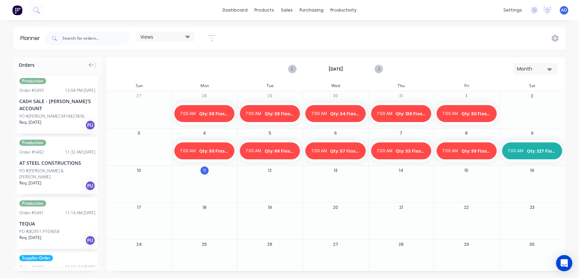
click at [513, 108] on div at bounding box center [532, 114] width 65 height 22
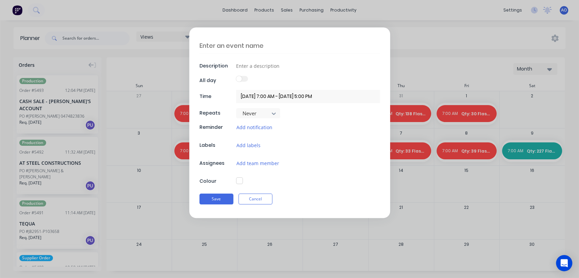
click at [258, 46] on textarea at bounding box center [289, 46] width 180 height 16
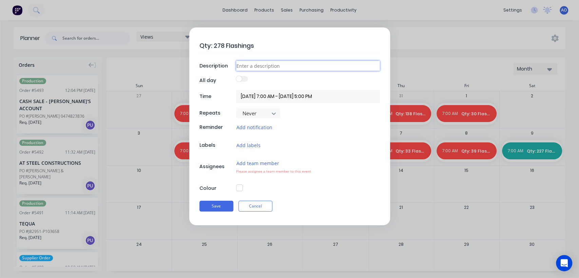
click at [251, 65] on input at bounding box center [308, 66] width 144 height 10
click at [244, 161] on button "Add team member" at bounding box center [257, 163] width 43 height 8
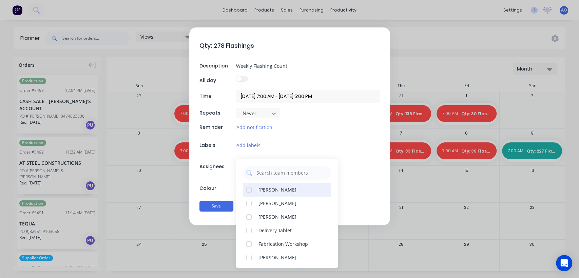
click at [255, 190] on div at bounding box center [249, 190] width 14 height 14
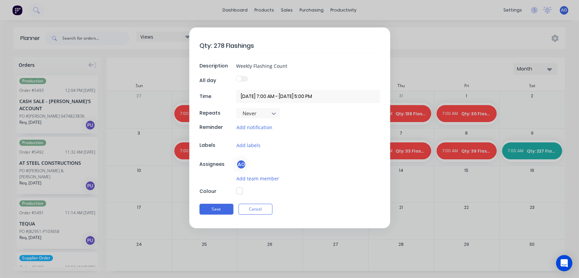
click at [228, 188] on div "Colour" at bounding box center [216, 191] width 35 height 7
click at [240, 191] on button "button" at bounding box center [239, 191] width 7 height 7
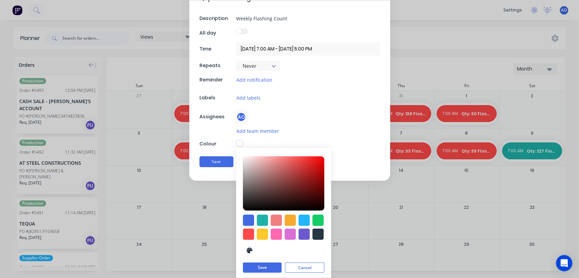
scroll to position [49, 0]
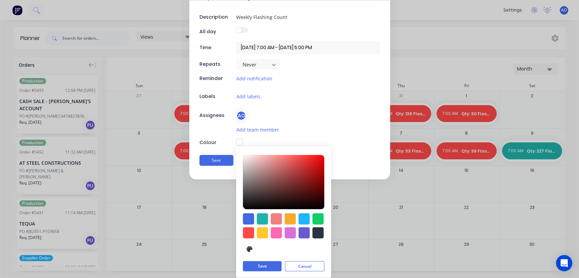
click at [261, 216] on div at bounding box center [262, 218] width 11 height 11
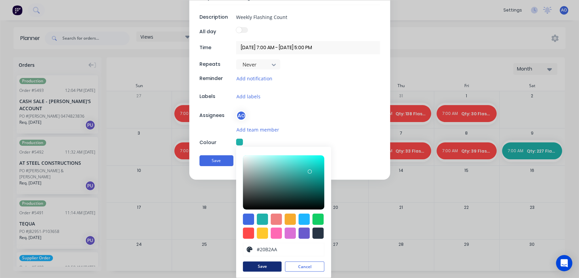
click at [247, 268] on button "Save" at bounding box center [262, 267] width 39 height 10
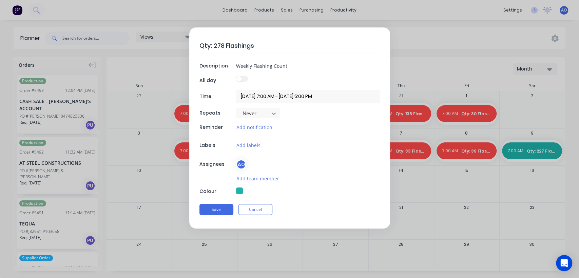
scroll to position [0, 0]
click at [217, 209] on button "Save" at bounding box center [216, 209] width 34 height 11
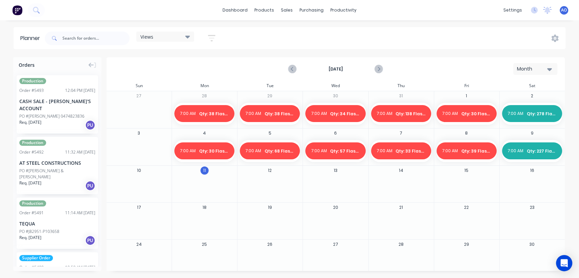
click at [556, 7] on div "settings No new notifications [PERSON_NAME] all as read You have no notificatio…" at bounding box center [539, 10] width 79 height 10
click at [564, 9] on span "AO" at bounding box center [564, 10] width 6 height 6
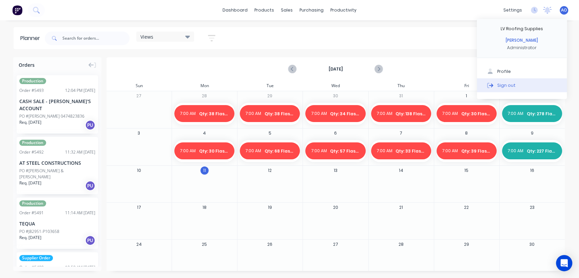
click at [492, 82] on icon at bounding box center [490, 85] width 6 height 6
